Goal: Find specific page/section: Find specific page/section

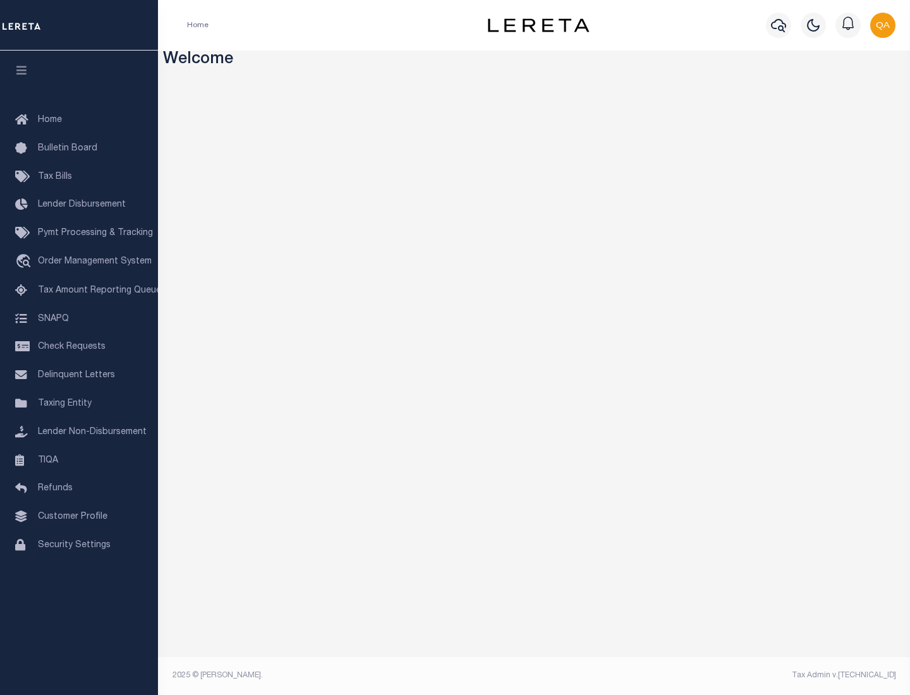
click at [79, 460] on link "TIQA" at bounding box center [79, 461] width 158 height 28
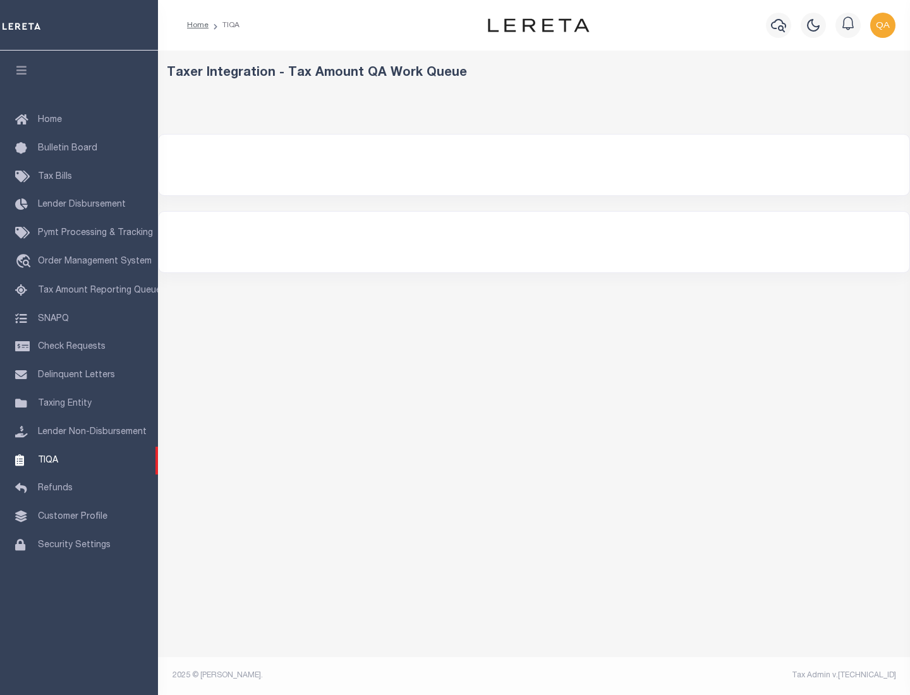
select select "200"
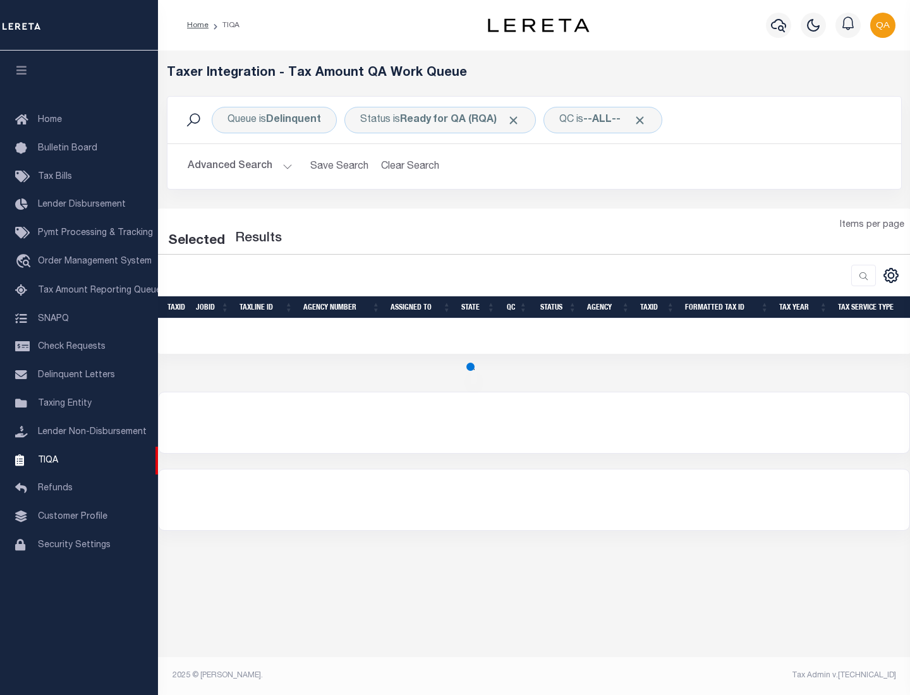
select select "200"
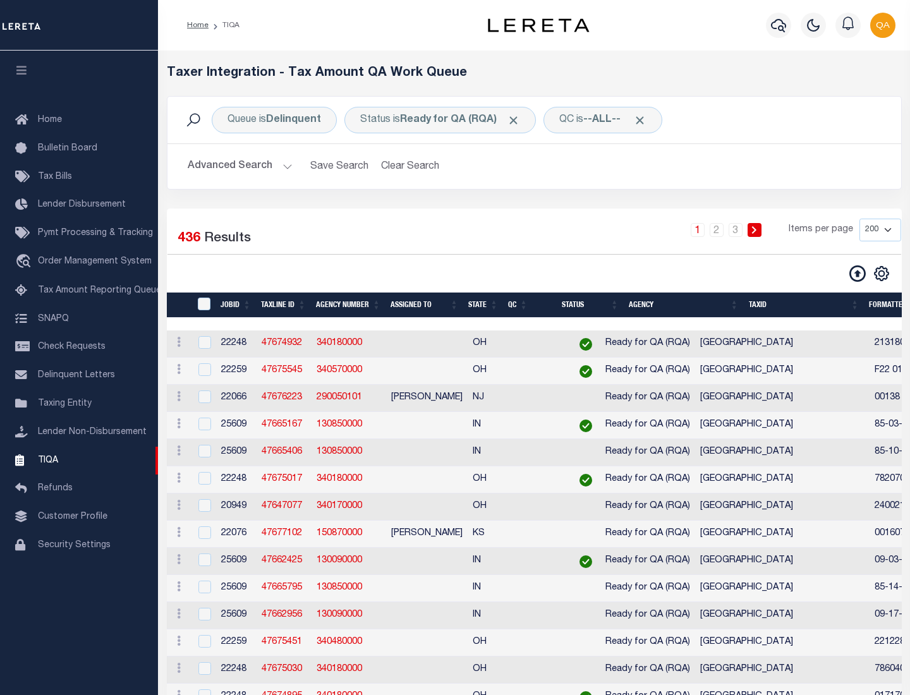
click at [518, 120] on span "Click to Remove" at bounding box center [513, 120] width 13 height 13
